Goal: Check status: Check status

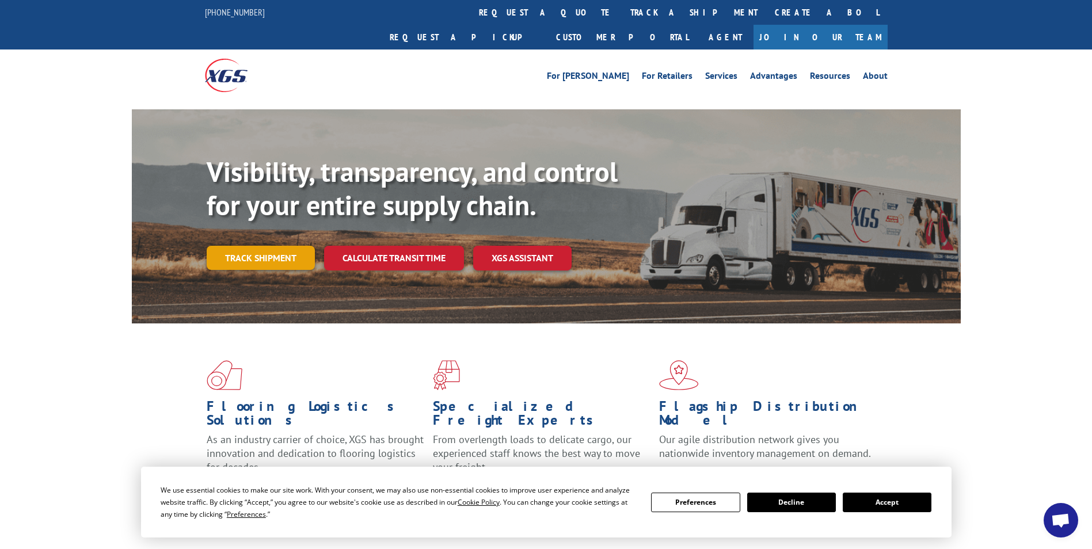
click at [265, 246] on link "Track shipment" at bounding box center [261, 258] width 108 height 24
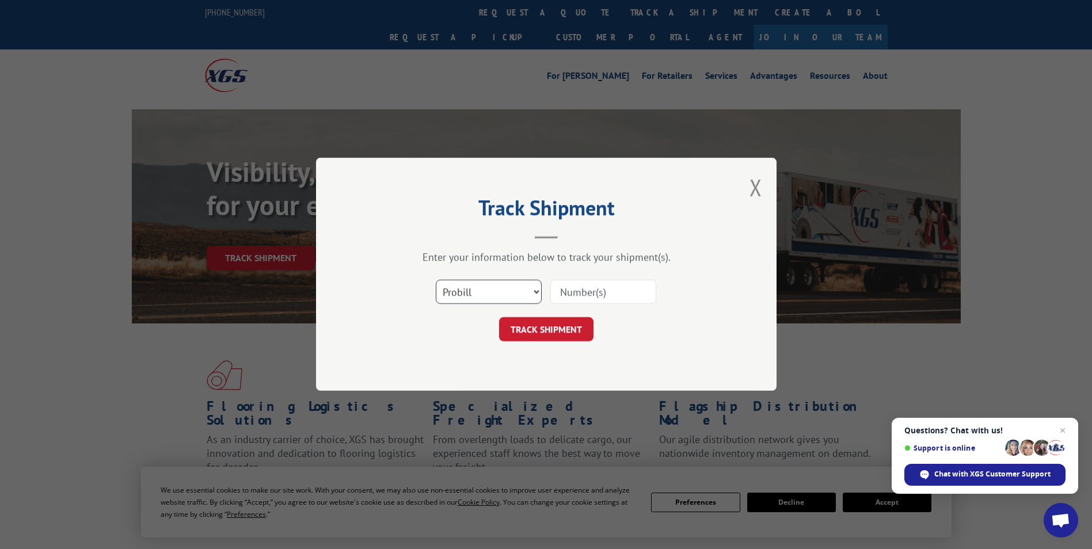
click at [501, 293] on select "Select category... Probill BOL PO" at bounding box center [489, 292] width 106 height 24
select select "bol"
click at [436, 280] on select "Select category... Probill BOL PO" at bounding box center [489, 292] width 106 height 24
paste input "7038799"
drag, startPoint x: 600, startPoint y: 292, endPoint x: 553, endPoint y: 302, distance: 48.2
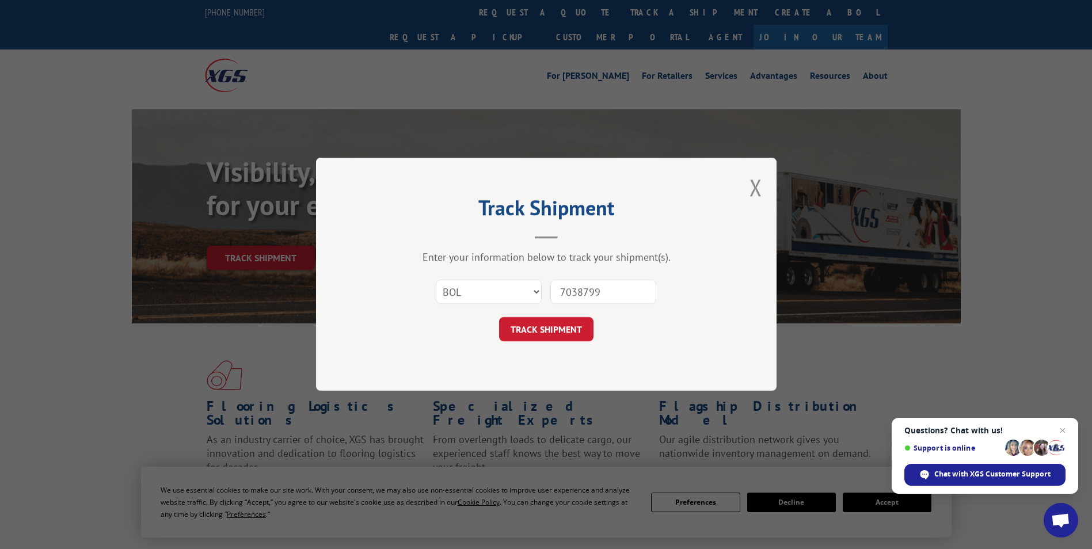
click at [553, 302] on input "7038799" at bounding box center [603, 292] width 106 height 24
paste input "68534153"
type input "68534153"
click at [551, 330] on button "TRACK SHIPMENT" at bounding box center [546, 330] width 94 height 24
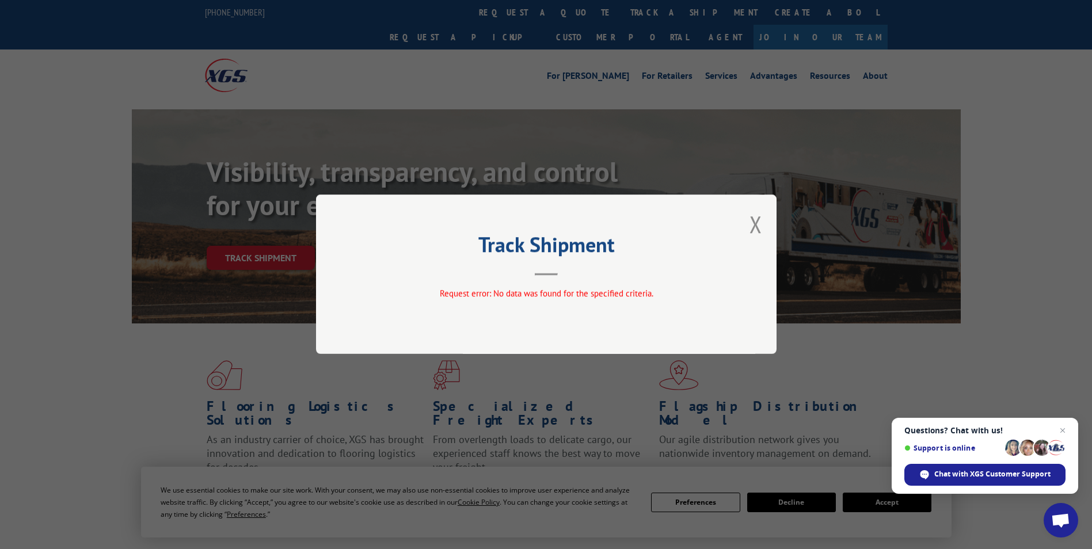
click at [518, 253] on h2 "Track Shipment" at bounding box center [545, 248] width 345 height 22
click at [419, 14] on div "Track Shipment Request error: No data was found for the specified criteria." at bounding box center [546, 274] width 1092 height 549
click at [757, 223] on button "Close modal" at bounding box center [755, 224] width 13 height 30
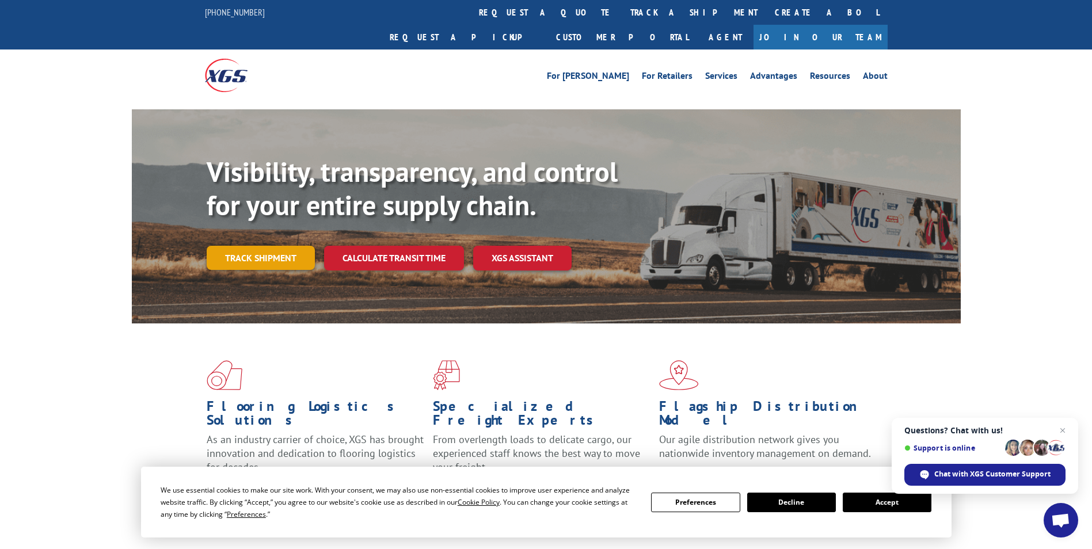
click at [256, 246] on link "Track shipment" at bounding box center [261, 258] width 108 height 24
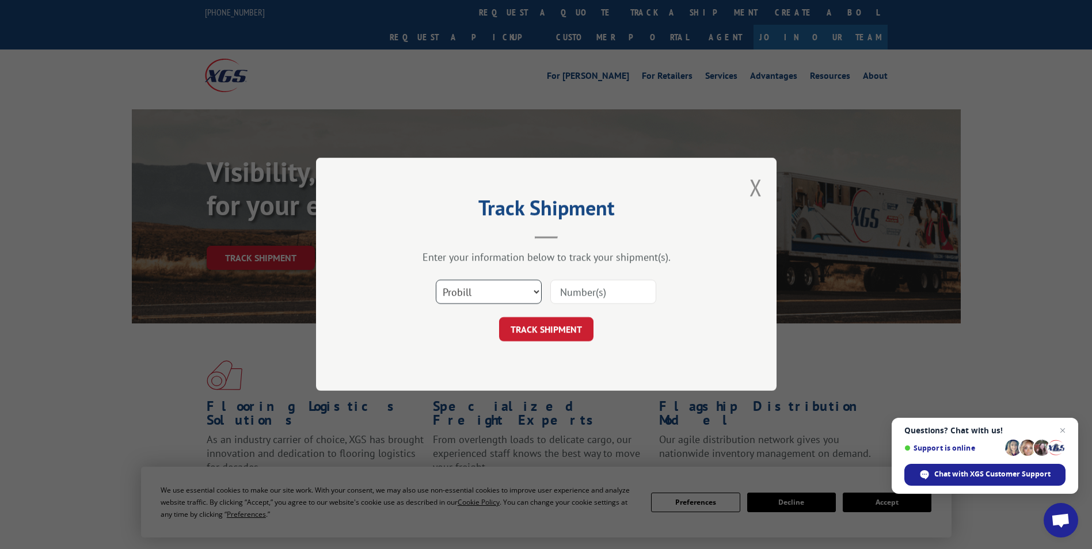
click at [495, 283] on select "Select category... Probill BOL PO" at bounding box center [489, 292] width 106 height 24
click at [436, 280] on select "Select category... Probill BOL PO" at bounding box center [489, 292] width 106 height 24
click at [490, 288] on select "Select category... Probill BOL PO" at bounding box center [489, 292] width 106 height 24
select select "po"
click at [436, 280] on select "Select category... Probill BOL PO" at bounding box center [489, 292] width 106 height 24
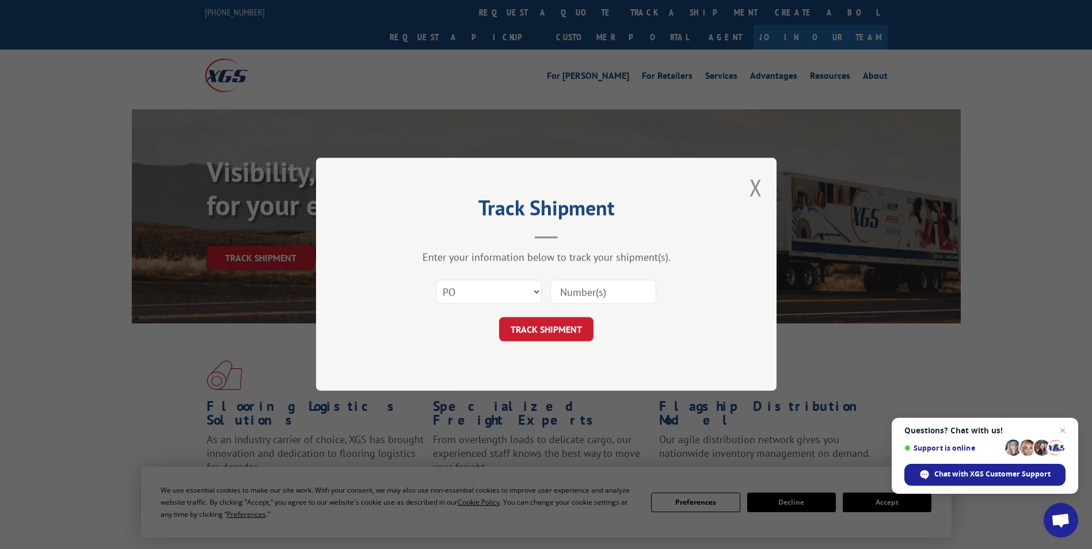
paste input "68534153"
type input "68534153"
click at [552, 326] on button "TRACK SHIPMENT" at bounding box center [546, 330] width 94 height 24
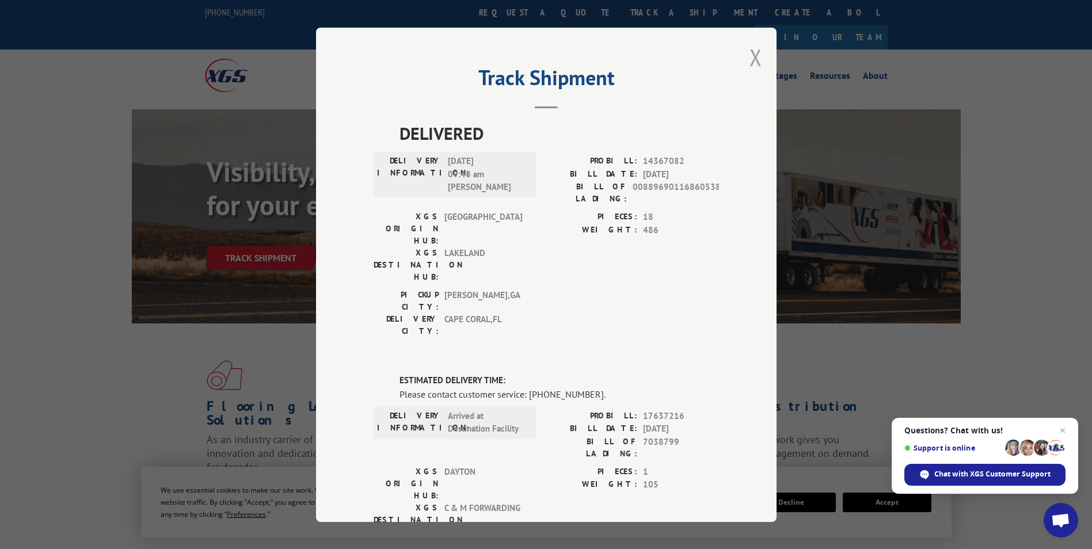
click at [749, 56] on button "Close modal" at bounding box center [755, 57] width 13 height 30
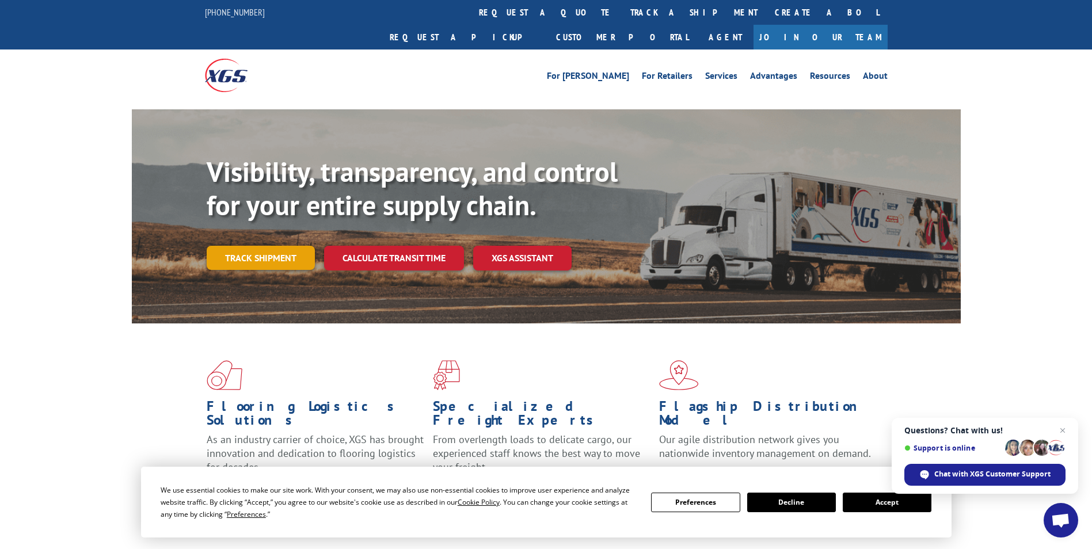
click at [278, 246] on link "Track shipment" at bounding box center [261, 258] width 108 height 24
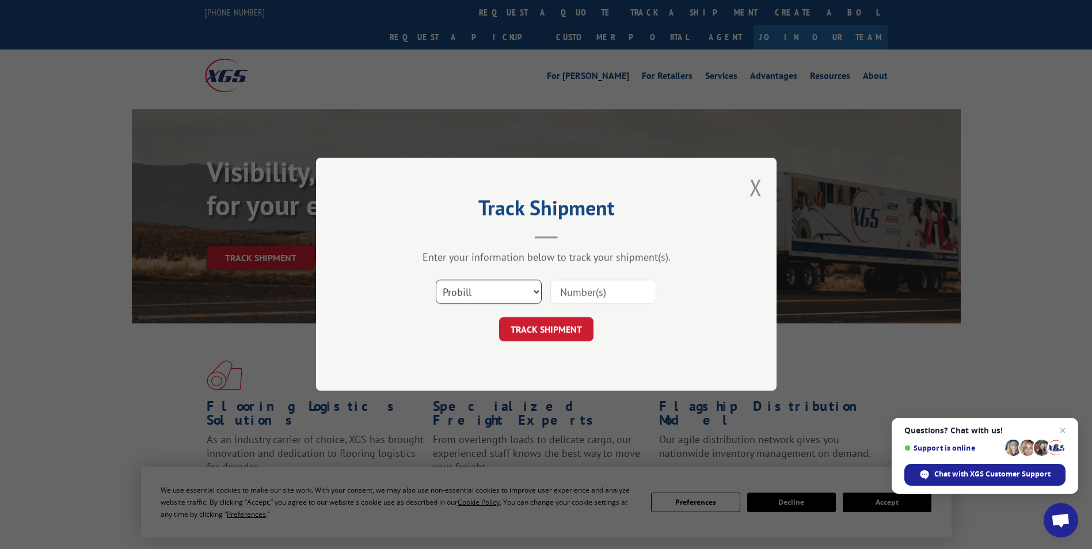
click at [505, 289] on select "Select category... Probill BOL PO" at bounding box center [489, 292] width 106 height 24
select select "bol"
click at [436, 280] on select "Select category... Probill BOL PO" at bounding box center [489, 292] width 106 height 24
click at [576, 286] on input at bounding box center [603, 292] width 106 height 24
paste input "7038799"
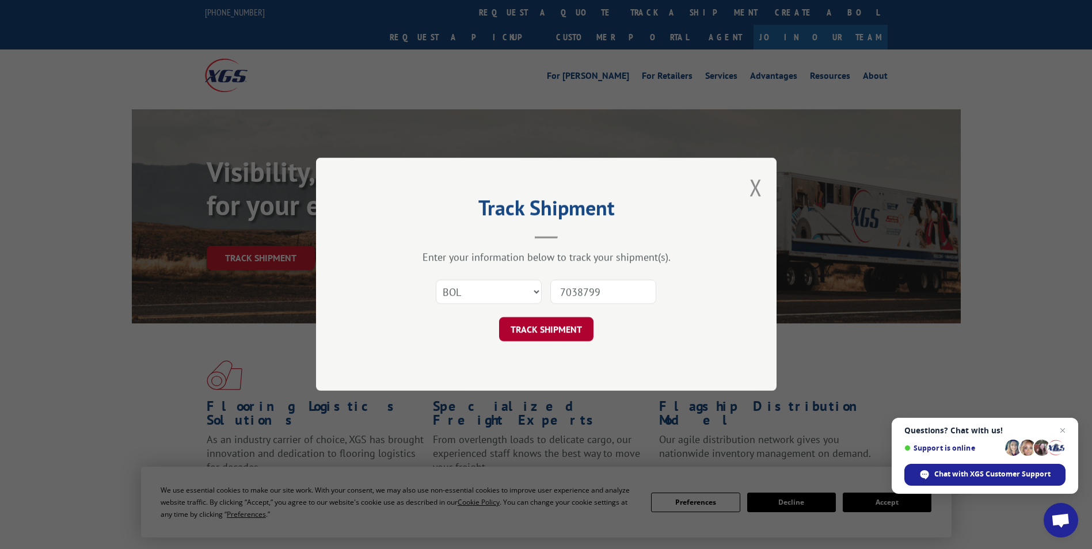
type input "7038799"
click at [553, 331] on button "TRACK SHIPMENT" at bounding box center [546, 330] width 94 height 24
